Goal: Contribute content

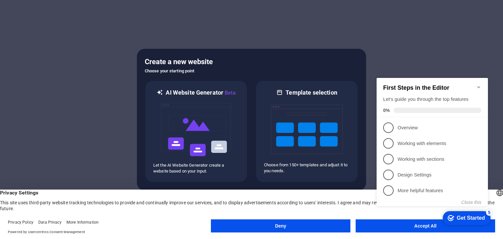
click at [480, 85] on icon "Minimize checklist" at bounding box center [478, 87] width 5 height 5
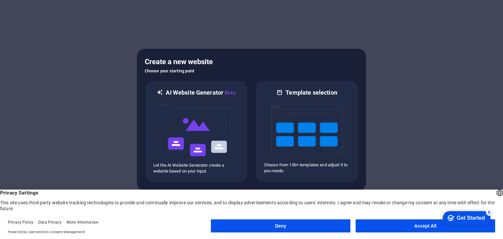
click at [394, 228] on button "Accept All" at bounding box center [426, 225] width 140 height 13
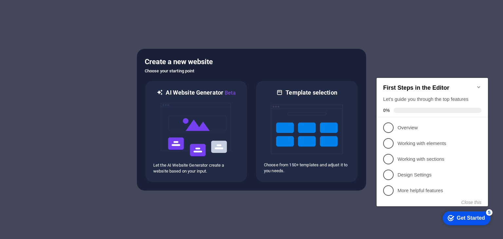
click at [334, 207] on div at bounding box center [251, 119] width 503 height 239
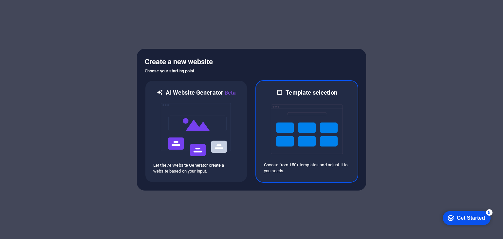
click at [297, 155] on img at bounding box center [307, 130] width 72 height 66
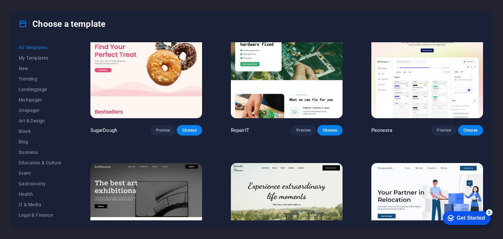
scroll to position [28, 0]
click at [330, 130] on span "Choose" at bounding box center [330, 130] width 14 height 5
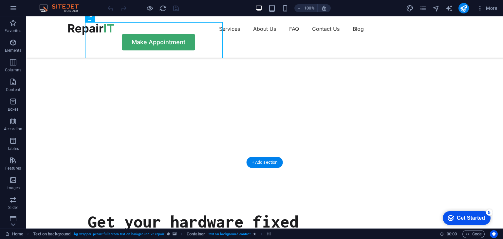
scroll to position [54, 0]
click at [9, 185] on p "Images" at bounding box center [13, 187] width 13 height 5
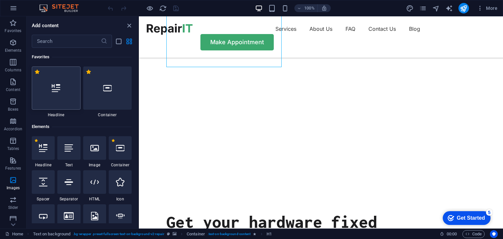
drag, startPoint x: 9, startPoint y: 185, endPoint x: 68, endPoint y: 68, distance: 131.1
click at [68, 68] on div "Favorites Elements Columns Content Boxes Accordion Tables Features Images Slide…" at bounding box center [69, 122] width 139 height 212
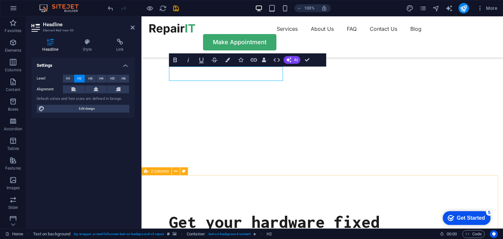
drag, startPoint x: 12, startPoint y: 176, endPoint x: 18, endPoint y: 159, distance: 17.2
click at [160, 175] on section "Favorites Elements Columns Content Boxes Accordion Tables Features Images Slide…" at bounding box center [251, 122] width 503 height 212
click at [12, 185] on p "Images" at bounding box center [13, 187] width 13 height 5
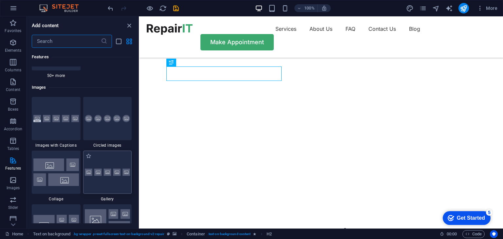
scroll to position [3291, 0]
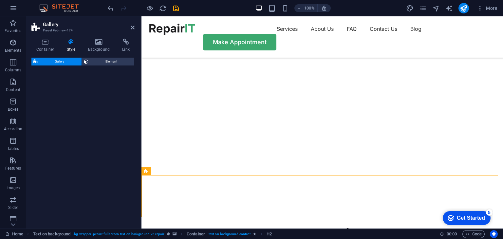
drag, startPoint x: 110, startPoint y: 165, endPoint x: 9, endPoint y: 171, distance: 101.4
click at [121, 181] on div "Gallery Element" at bounding box center [82, 141] width 103 height 166
select select "rem"
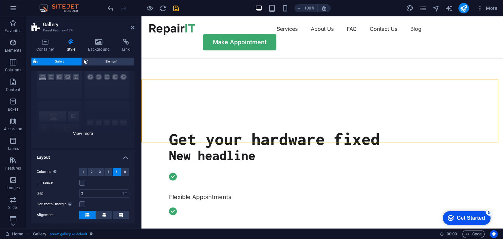
scroll to position [0, 0]
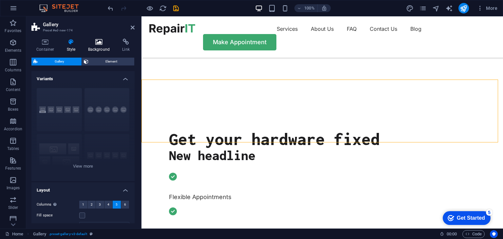
click at [96, 39] on icon at bounding box center [99, 42] width 32 height 7
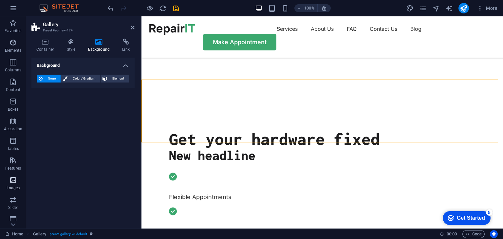
click at [14, 188] on p "Images" at bounding box center [13, 187] width 13 height 5
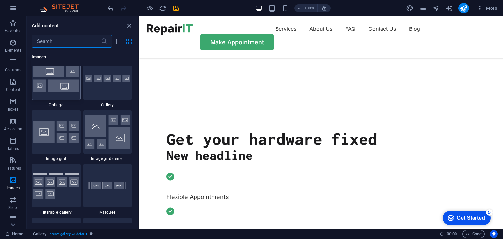
scroll to position [3391, 0]
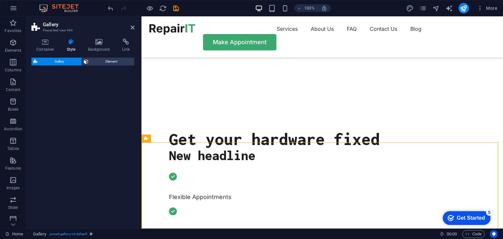
select select "rem"
select select "preset-gallery-v3-grid"
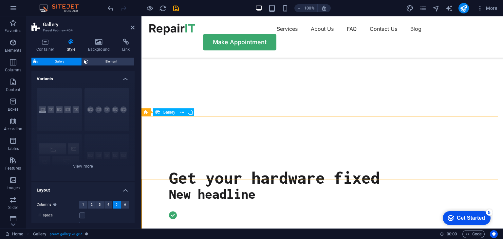
scroll to position [111, 0]
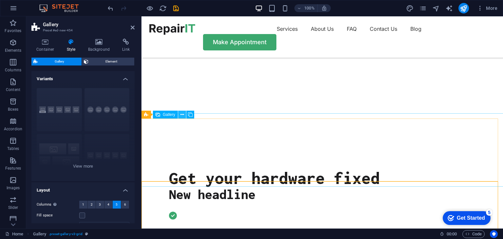
click at [180, 114] on icon at bounding box center [182, 114] width 4 height 7
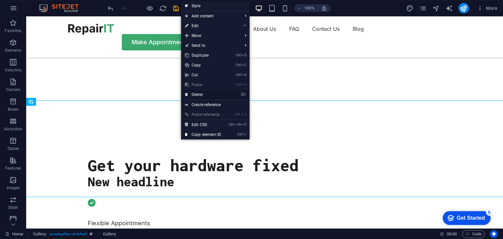
click at [202, 94] on link "⌦ Delete" at bounding box center [203, 95] width 44 height 10
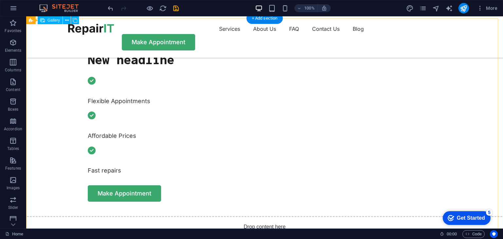
scroll to position [234, 0]
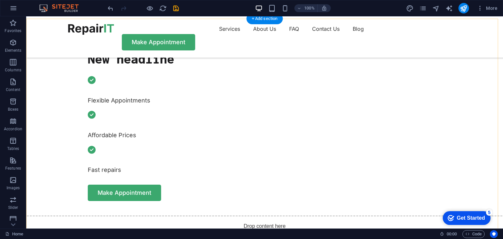
select select "4"
select select "px"
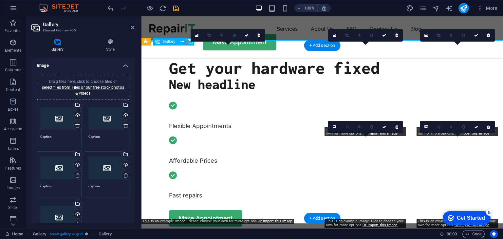
scroll to position [224, 0]
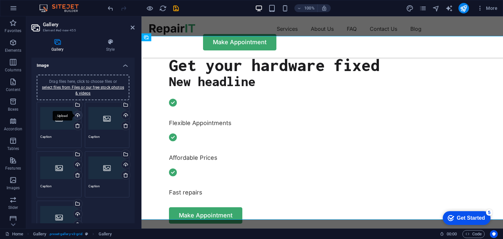
click at [77, 113] on div "Upload" at bounding box center [77, 116] width 10 height 10
